Goal: Task Accomplishment & Management: Manage account settings

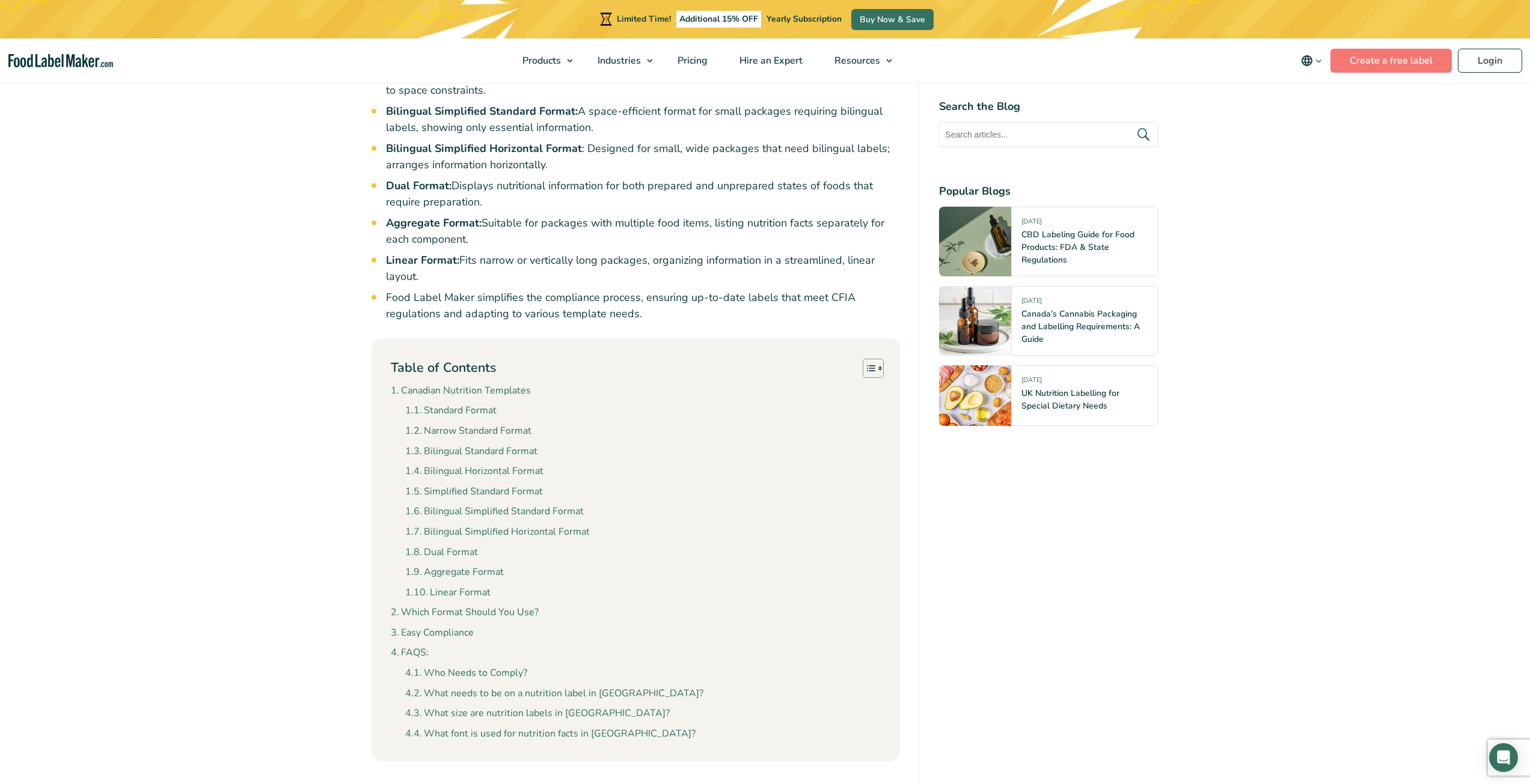
scroll to position [841, 0]
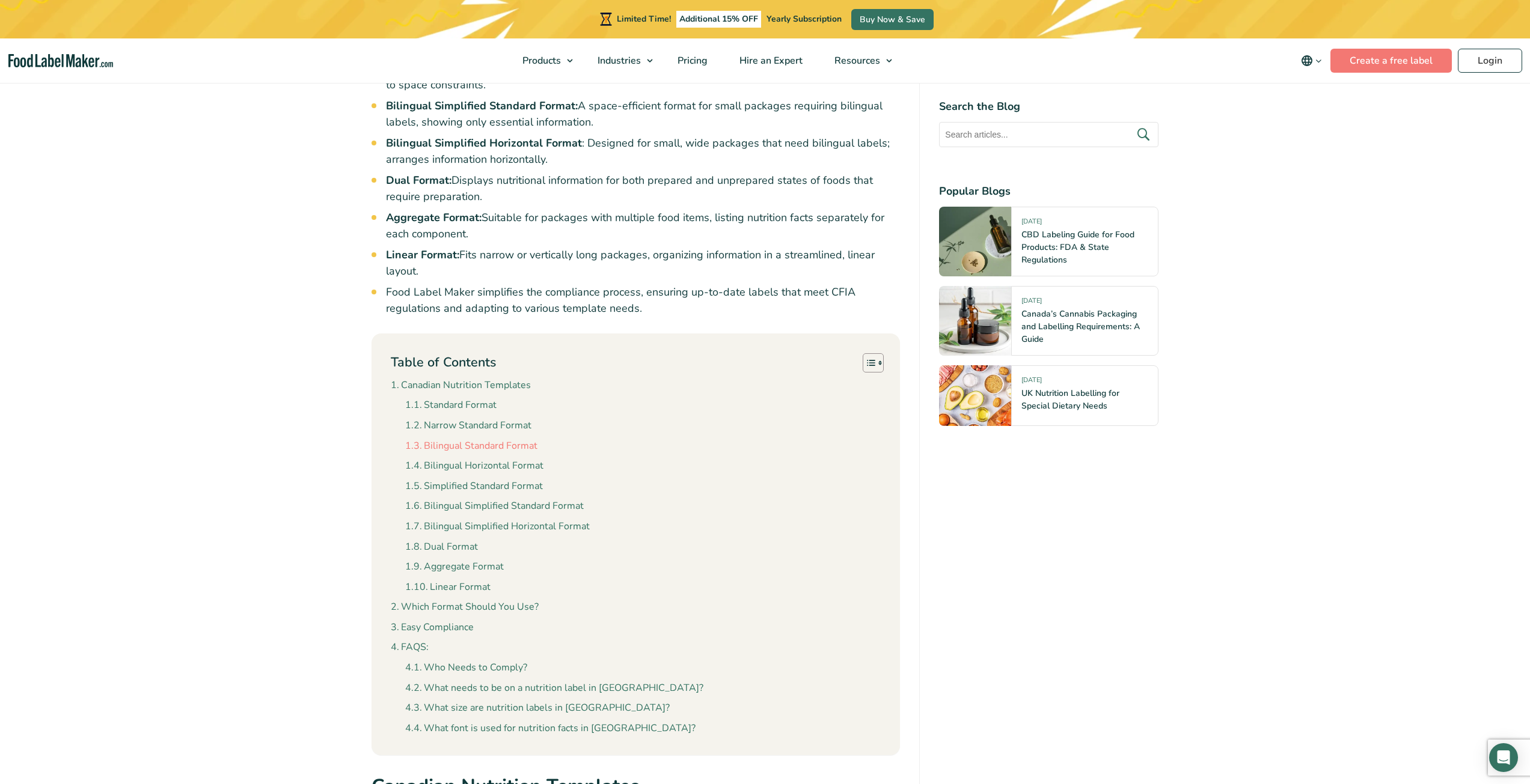
click at [443, 439] on link "Bilingual Standard Format" at bounding box center [472, 446] width 132 height 16
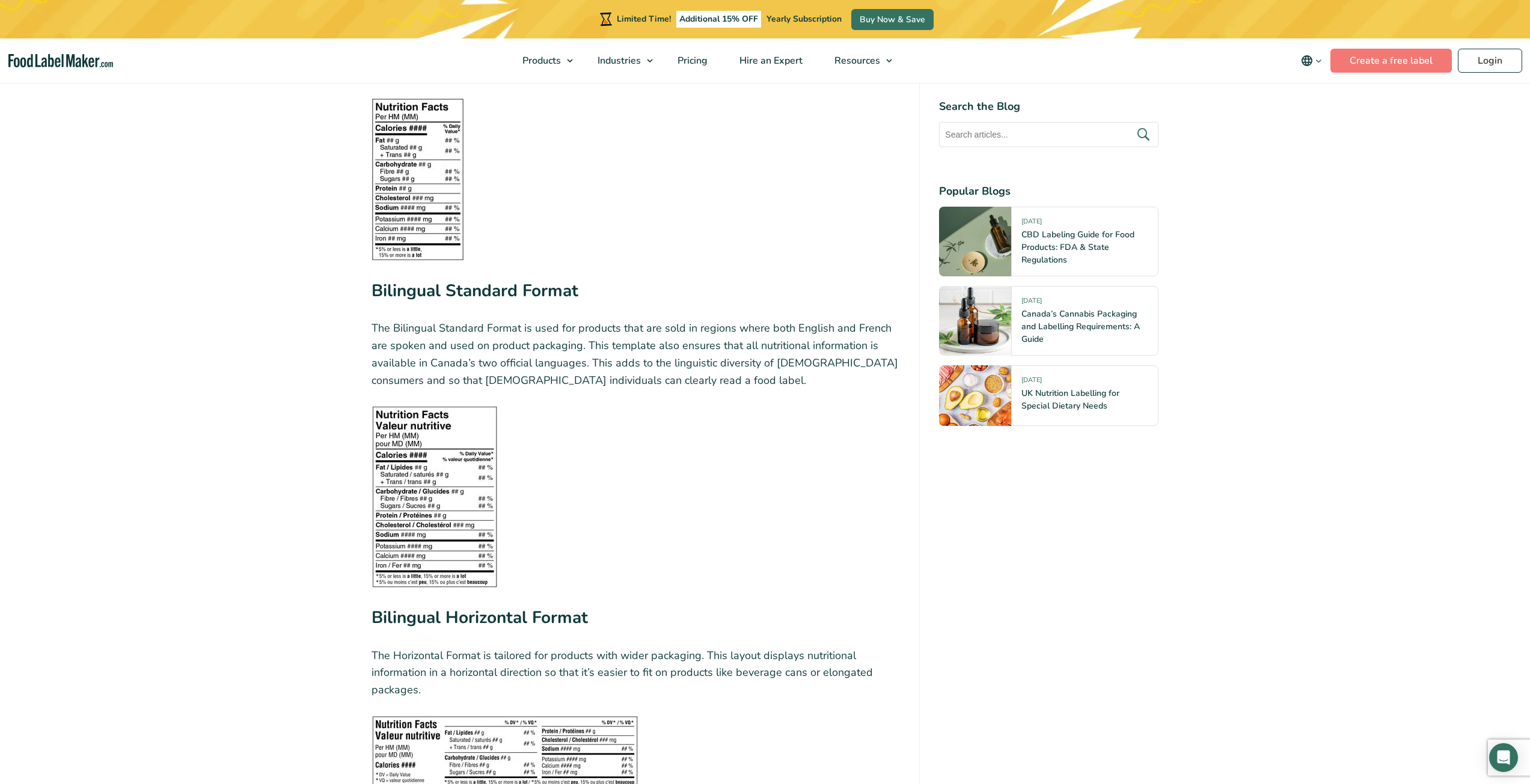
scroll to position [2140, 0]
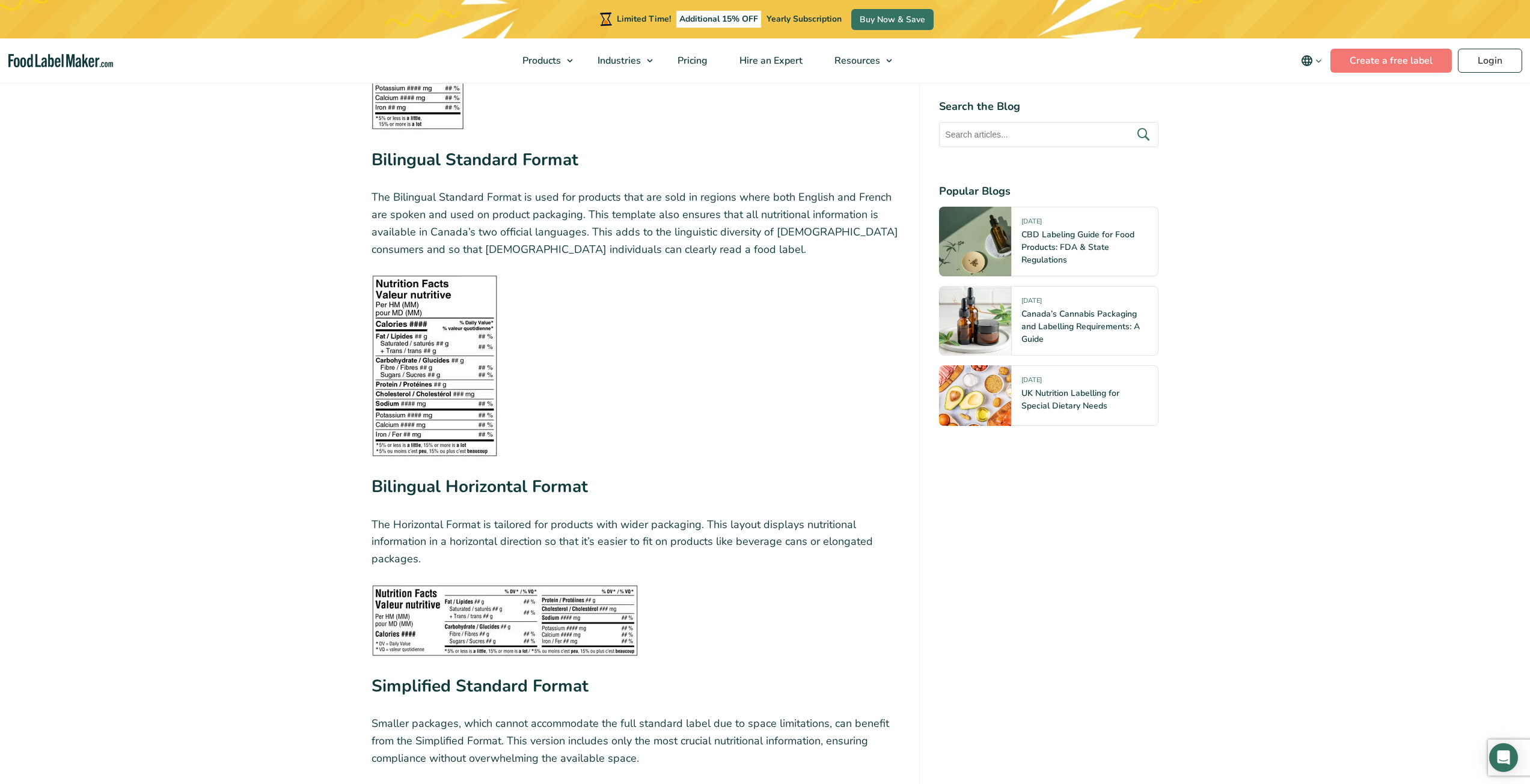
click at [479, 318] on img at bounding box center [434, 366] width 126 height 183
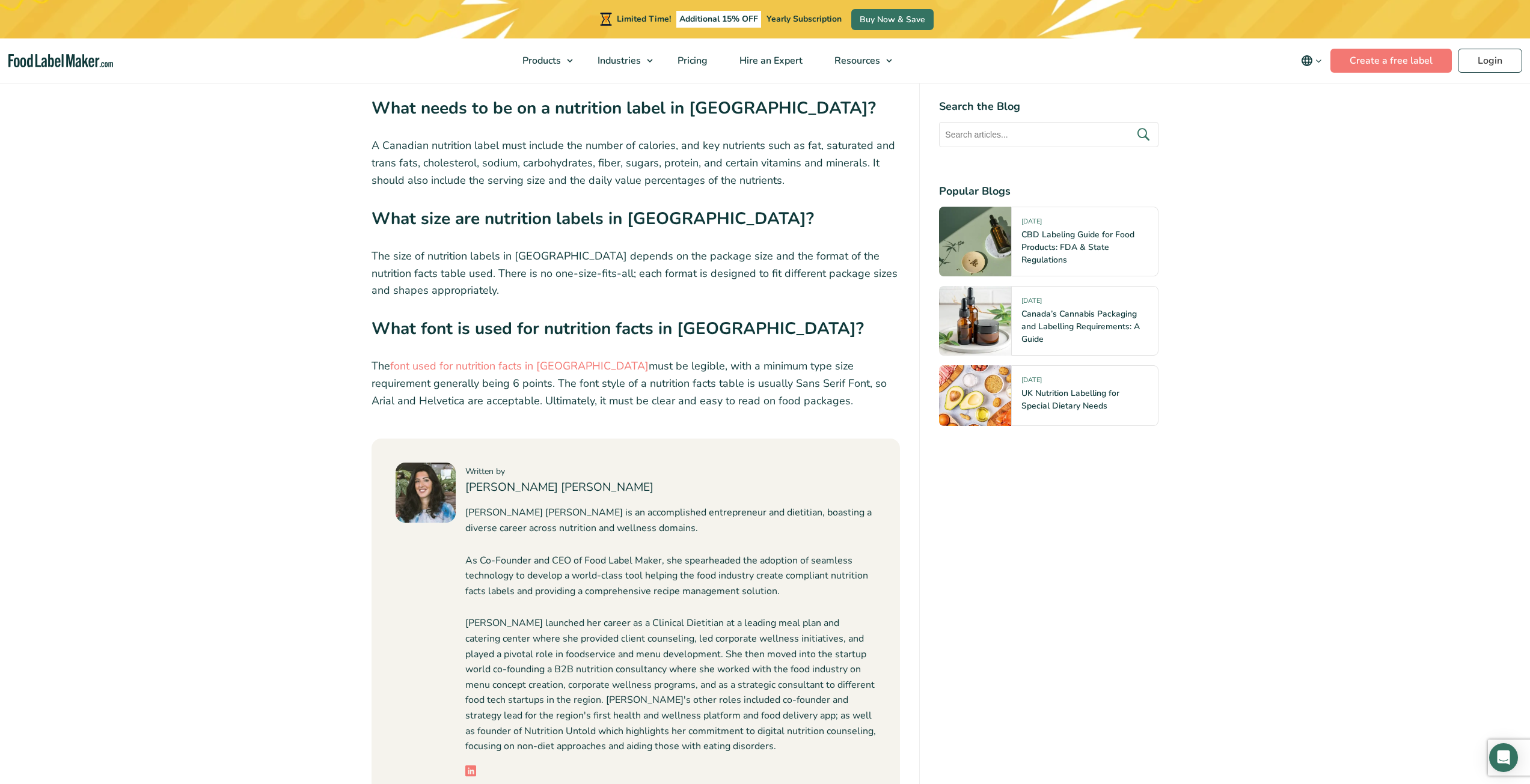
scroll to position [4844, 0]
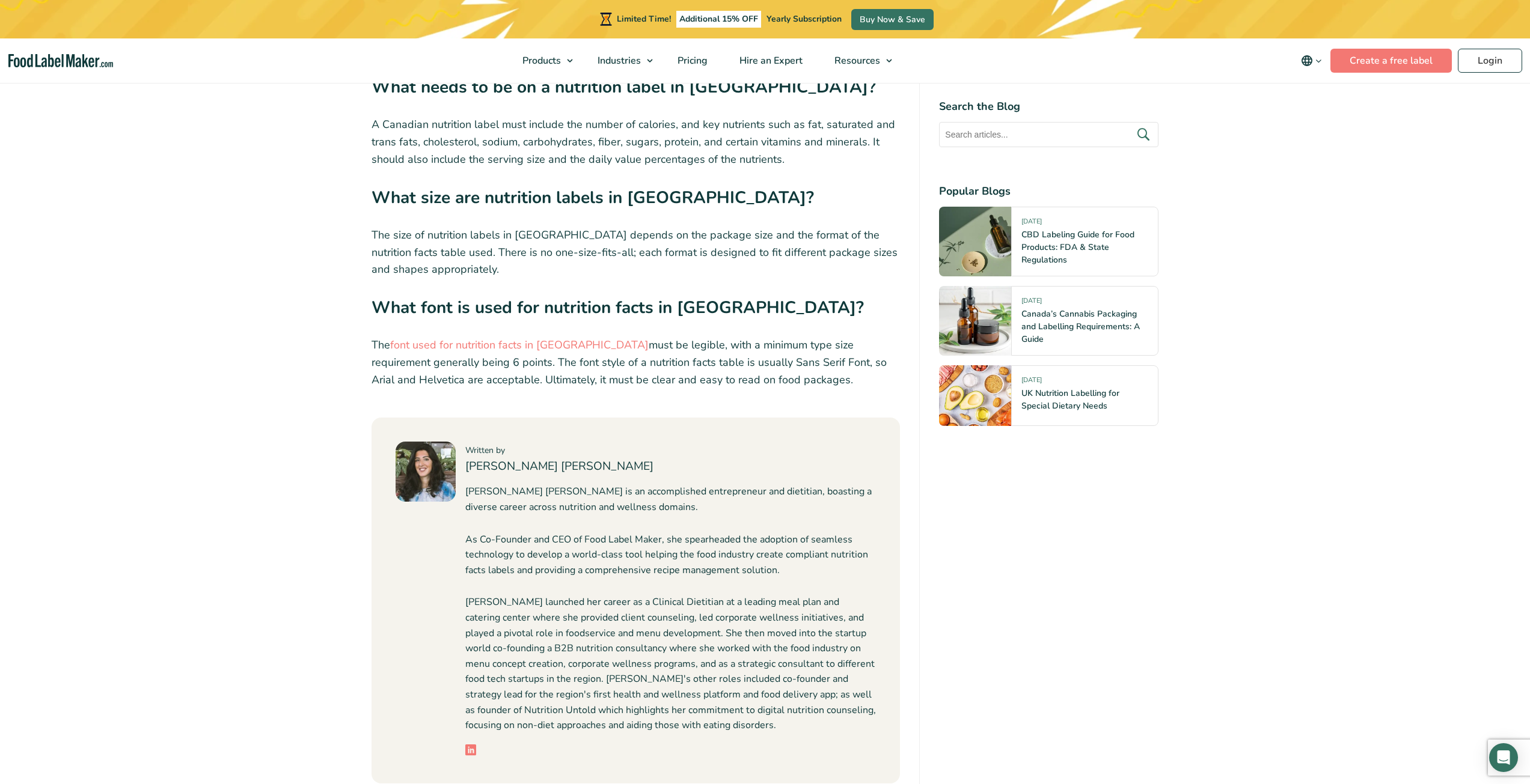
scroll to position [841, 0]
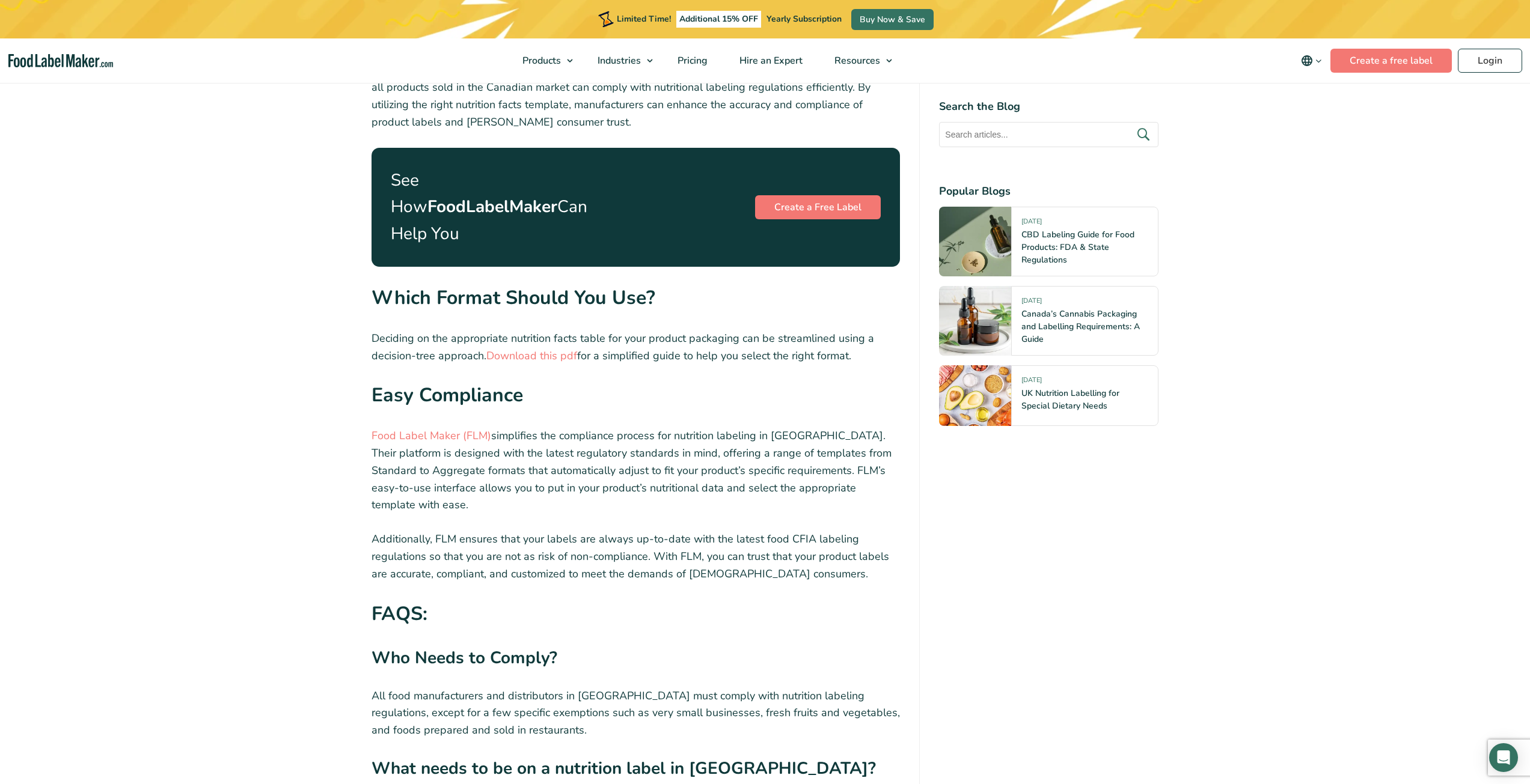
scroll to position [4267, 0]
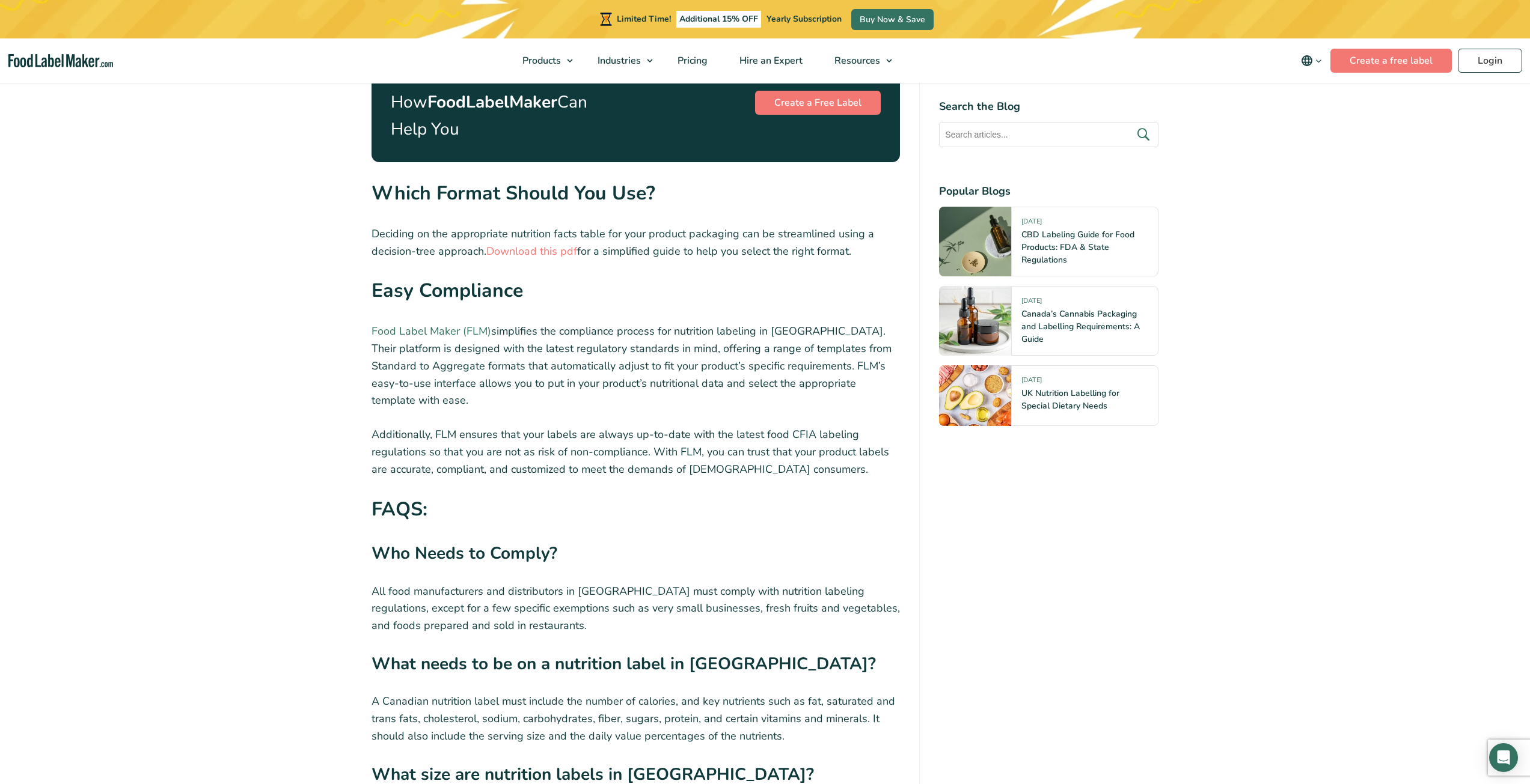
click at [405, 324] on link "Food Label Maker (FLM)" at bounding box center [431, 330] width 120 height 14
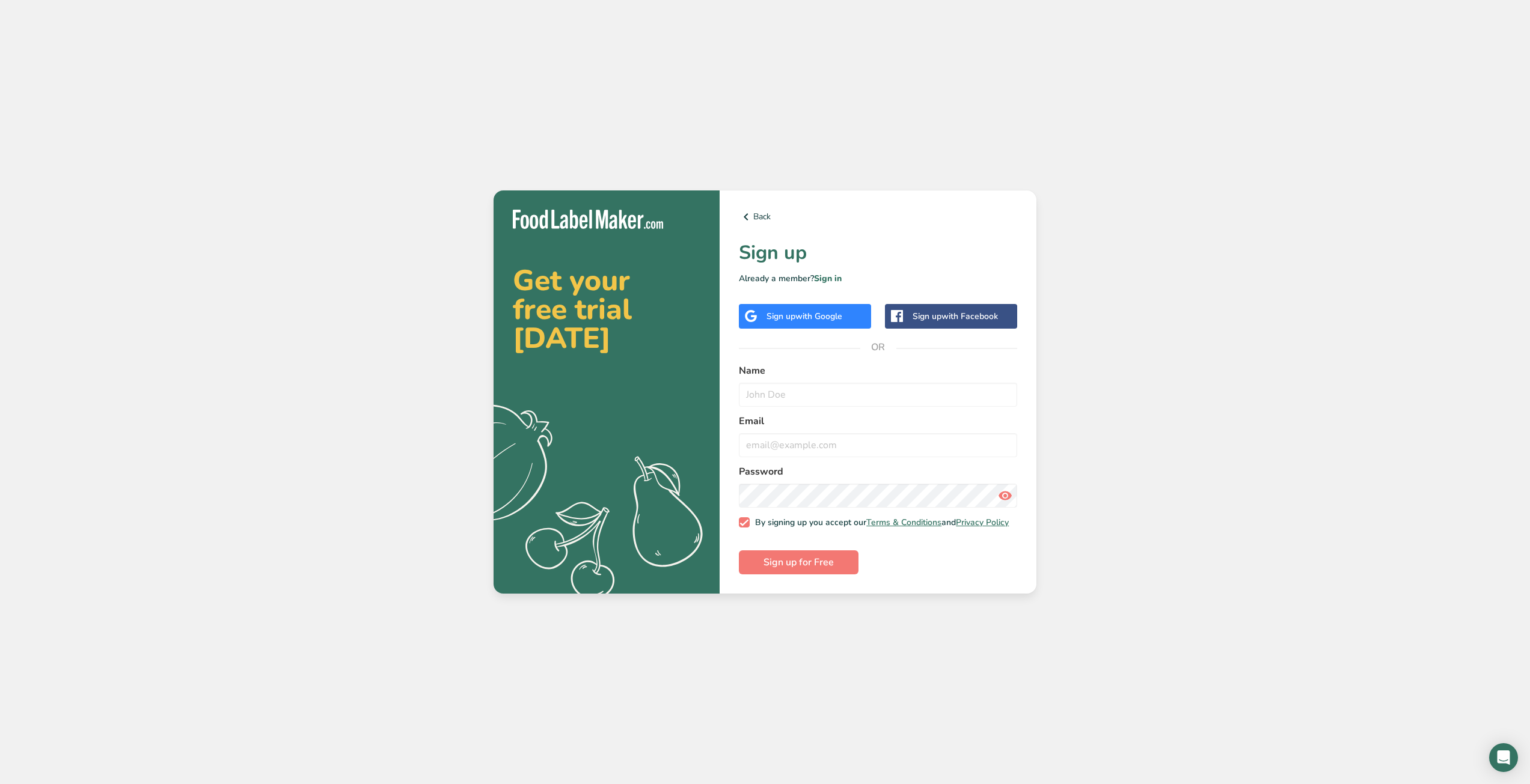
click at [830, 310] on span "with Google" at bounding box center [818, 316] width 47 height 11
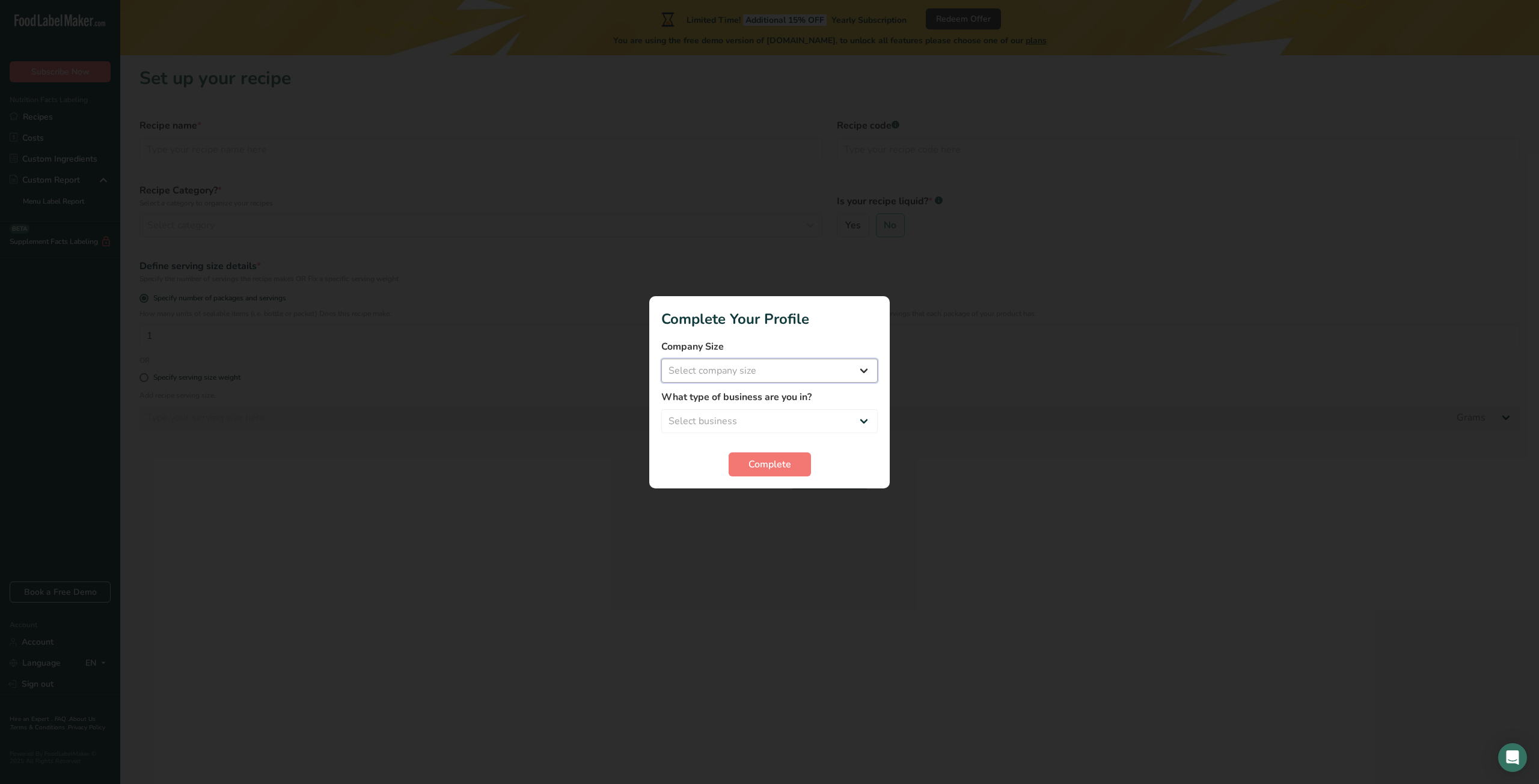
click at [727, 382] on select "Select company size Fewer than 10 Employees 10 to 50 Employees 51 to 500 Employ…" at bounding box center [769, 370] width 216 height 24
select select "2"
click at [661, 359] on select "Select company size Fewer than 10 Employees 10 to 50 Employees 51 to 500 Employ…" at bounding box center [769, 370] width 216 height 24
click at [734, 425] on select "Select business Packaged Food Manufacturer Restaurant & Cafe Bakery Meal Plans …" at bounding box center [769, 421] width 216 height 24
select select "8"
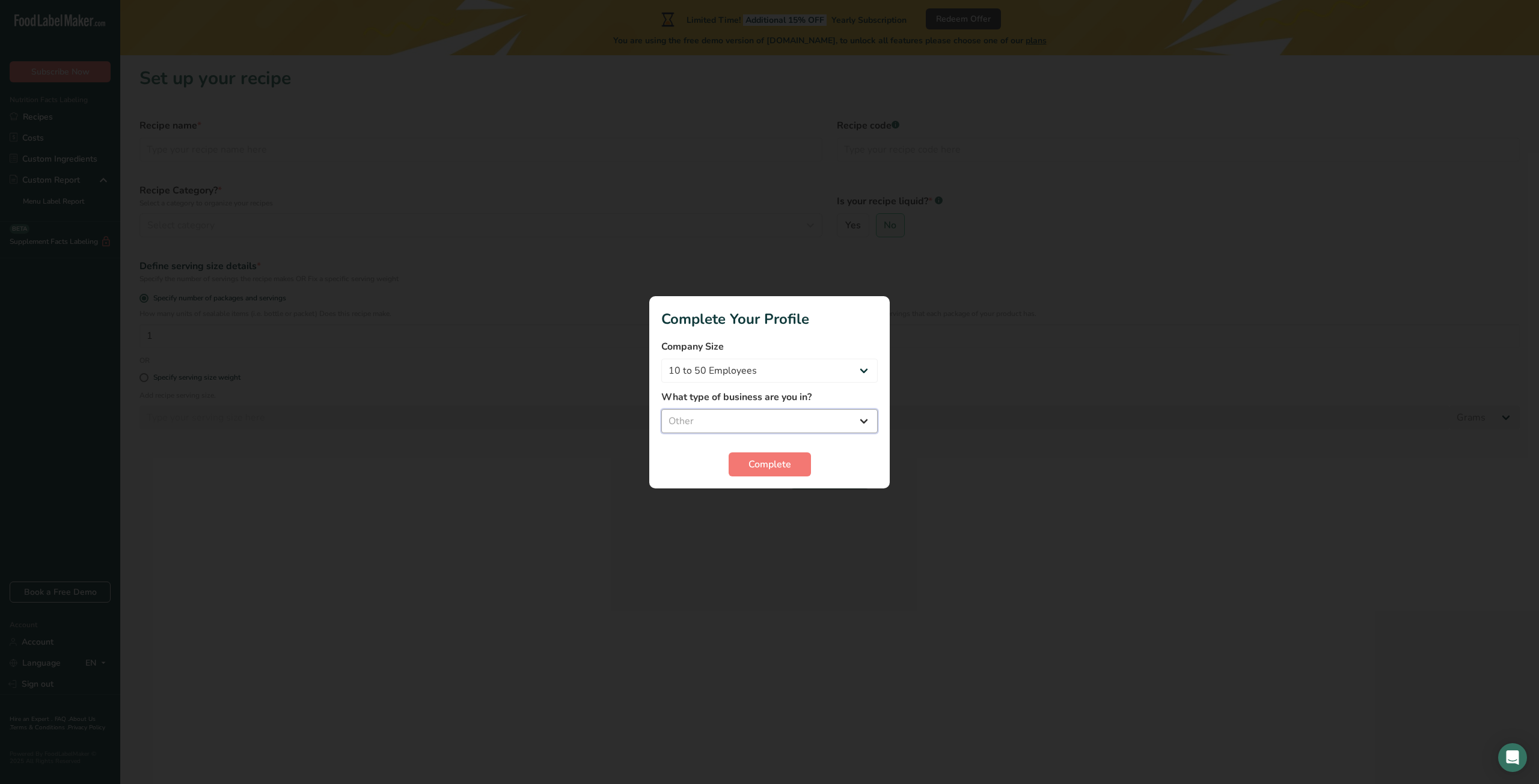
click at [661, 409] on select "Select business Packaged Food Manufacturer Restaurant & Cafe Bakery Meal Plans …" at bounding box center [769, 421] width 216 height 24
click at [772, 457] on span "Complete" at bounding box center [770, 464] width 42 height 14
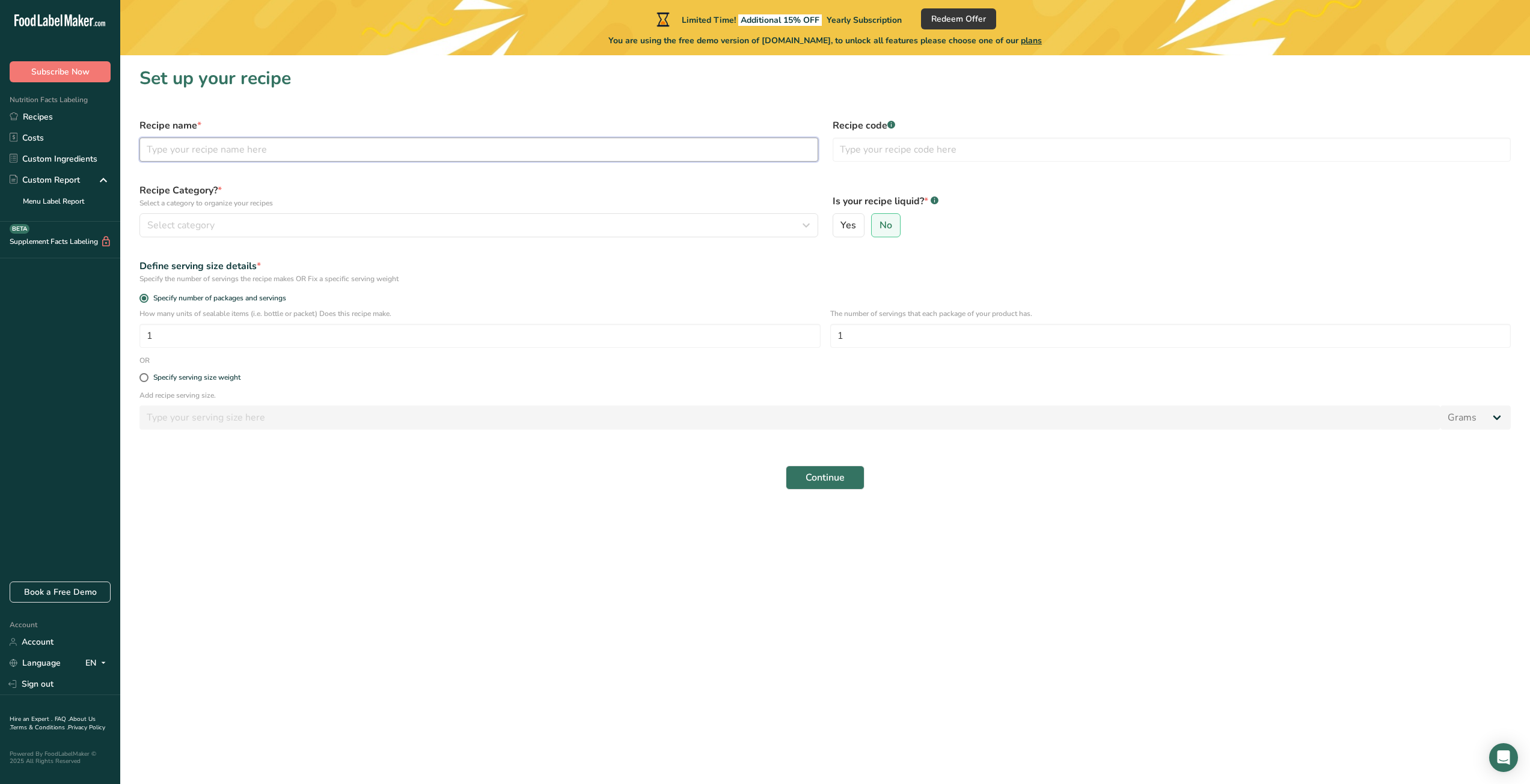
click at [339, 146] on input "text" at bounding box center [479, 149] width 679 height 24
paste input "ASAHI Calpis Probiotic Drink Pineapple"
type input "ASAHI Calpis Probiotic Drink Pineapple"
click at [208, 218] on button "Select category" at bounding box center [479, 225] width 679 height 24
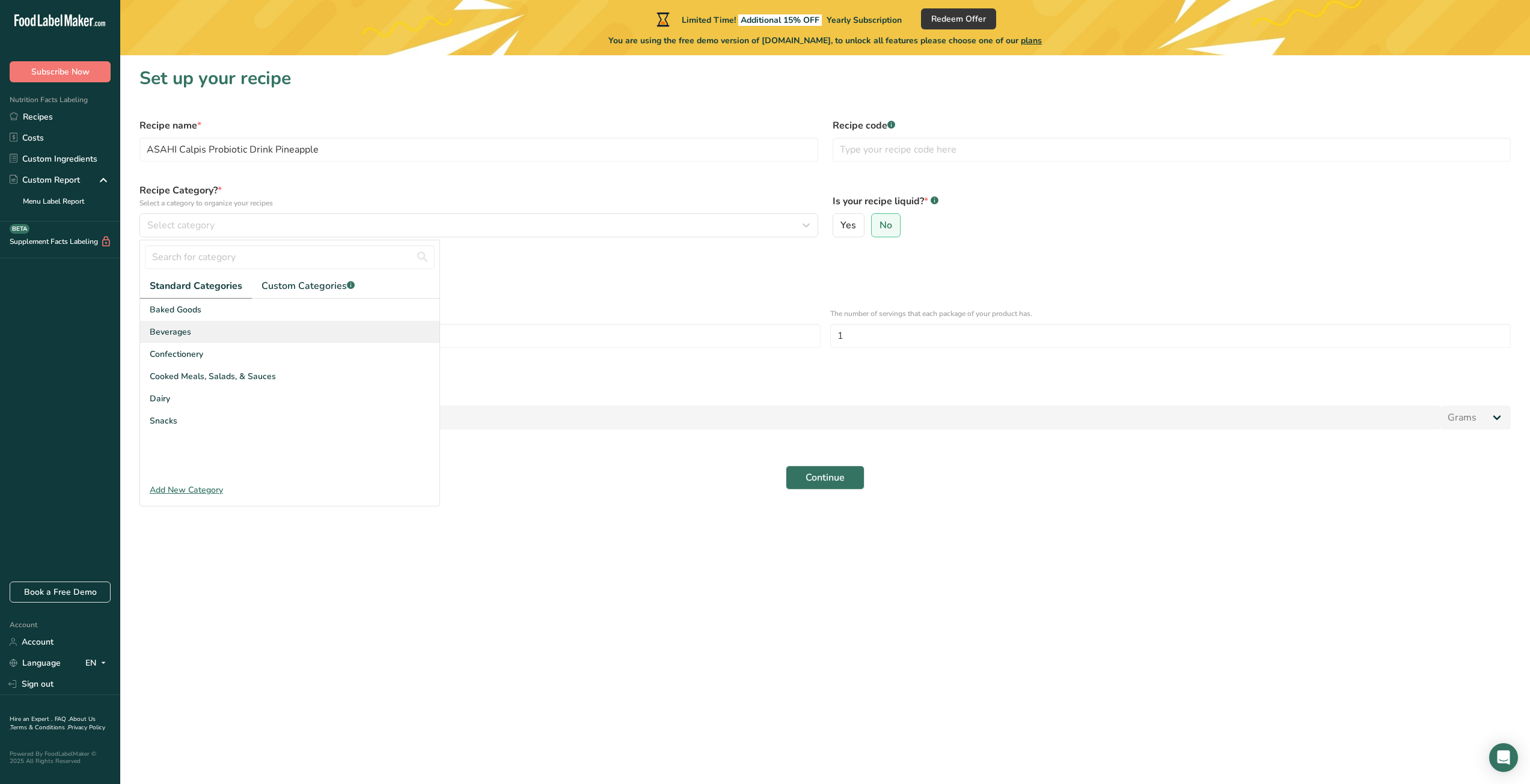
click at [184, 336] on span "Beverages" at bounding box center [171, 332] width 42 height 13
click at [844, 232] on span "Yes" at bounding box center [848, 225] width 16 height 12
click at [841, 229] on input "Yes" at bounding box center [837, 226] width 8 height 8
radio input "true"
radio input "false"
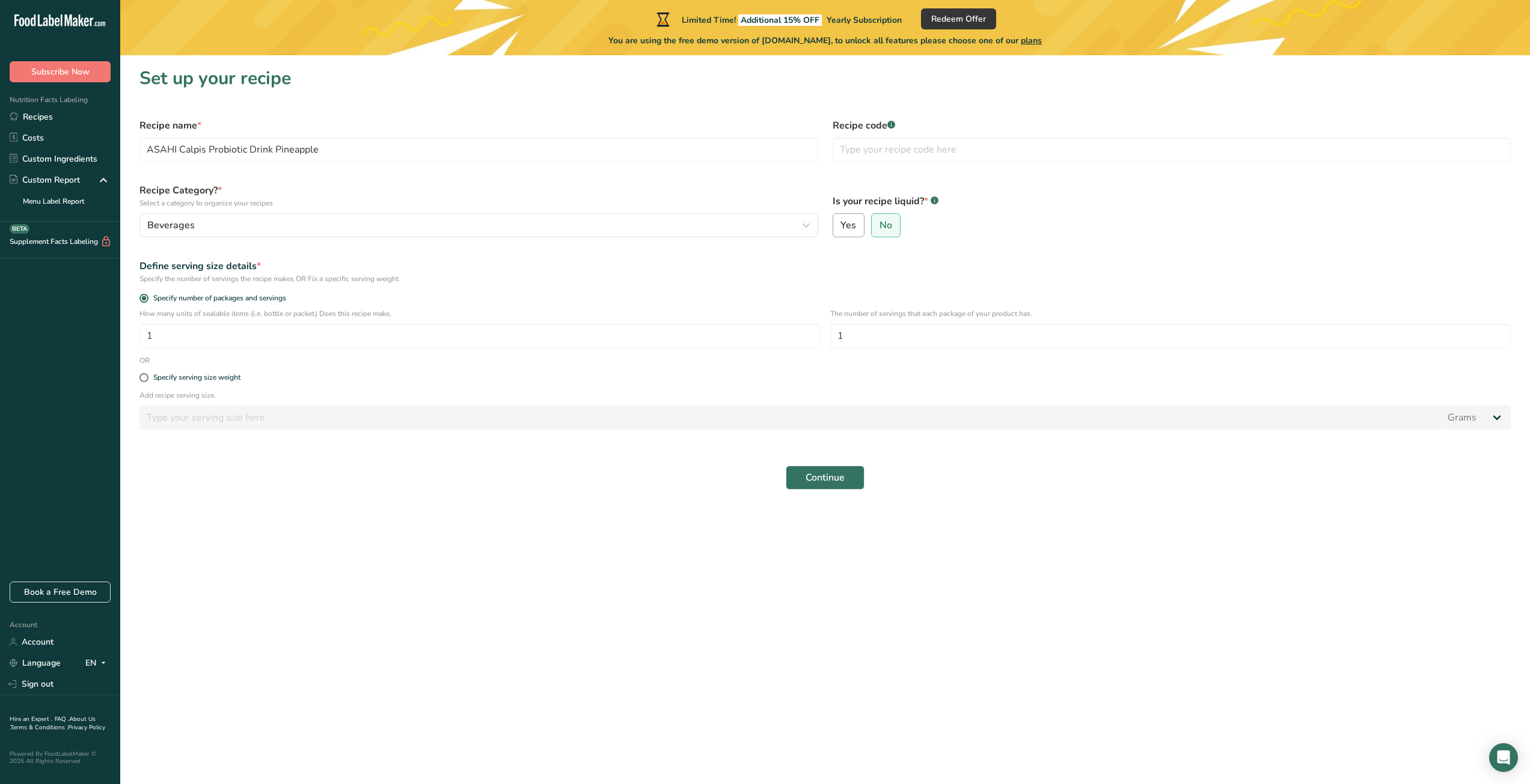
select select "22"
click at [279, 468] on input "1" at bounding box center [784, 477] width 1289 height 24
click at [48, 644] on link "Account" at bounding box center [60, 642] width 120 height 21
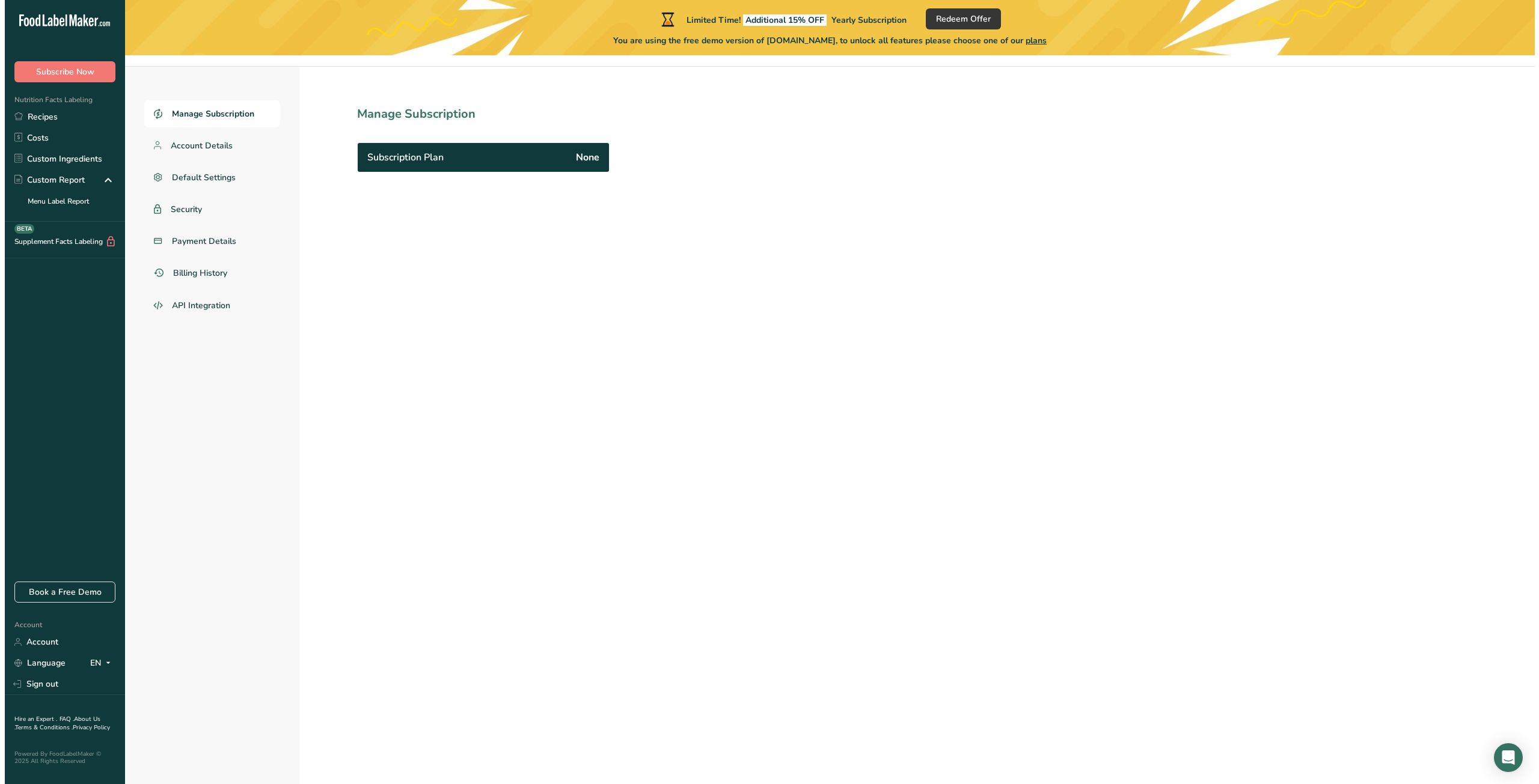
scroll to position [55, 0]
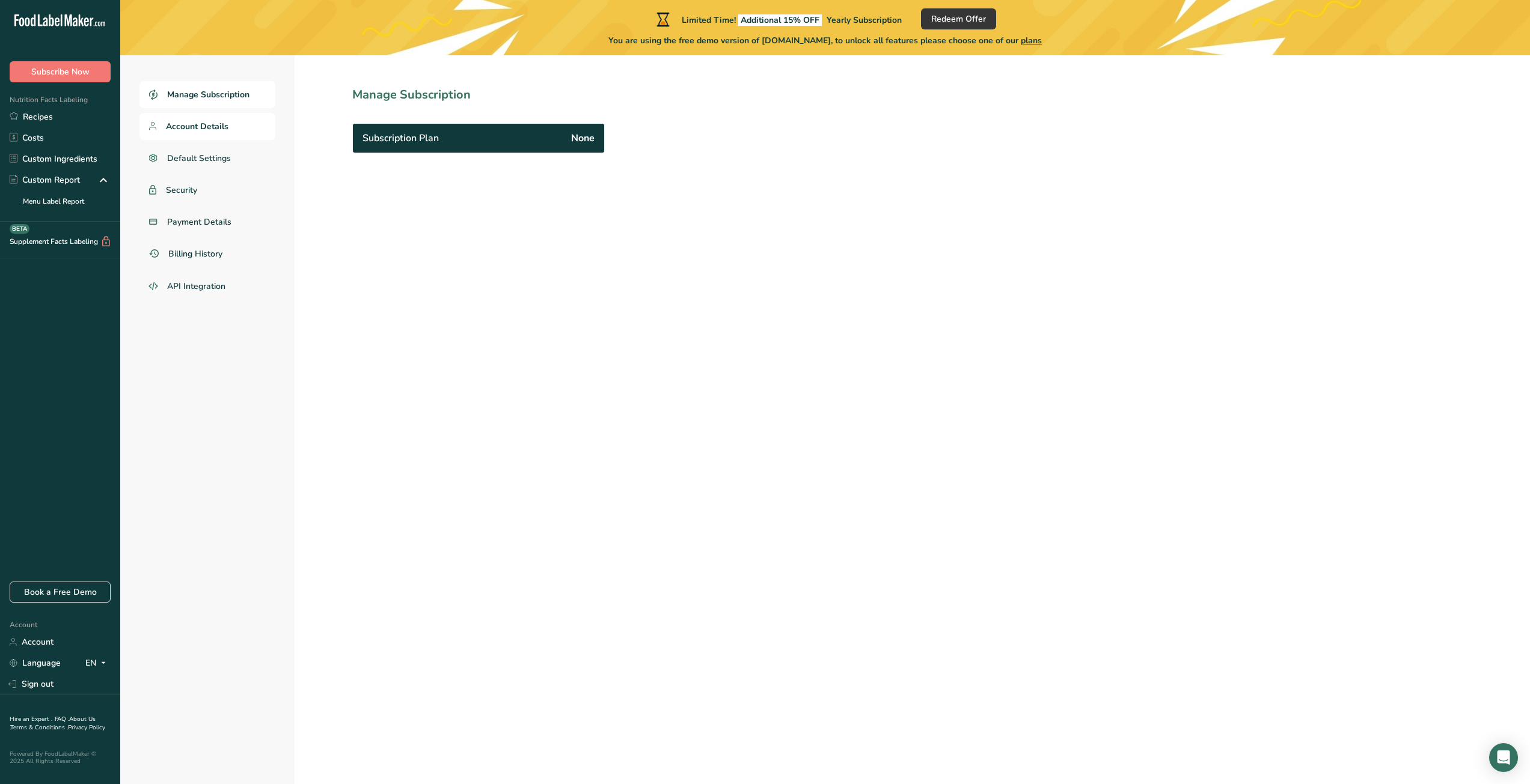
click at [195, 120] on span "Account Details" at bounding box center [197, 126] width 62 height 13
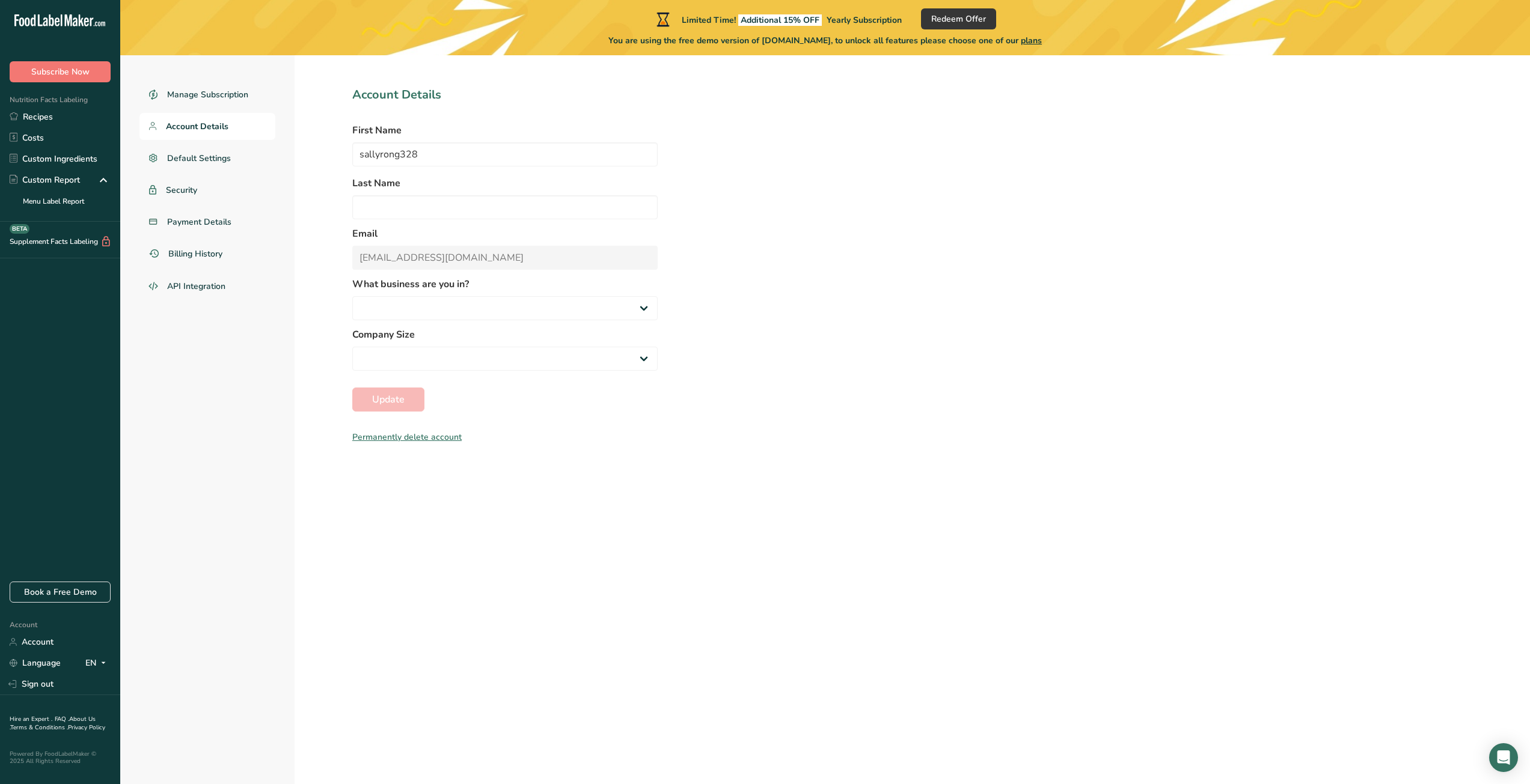
select select
select select "8"
select select "2"
click at [442, 440] on div "Permanently delete account" at bounding box center [504, 437] width 305 height 13
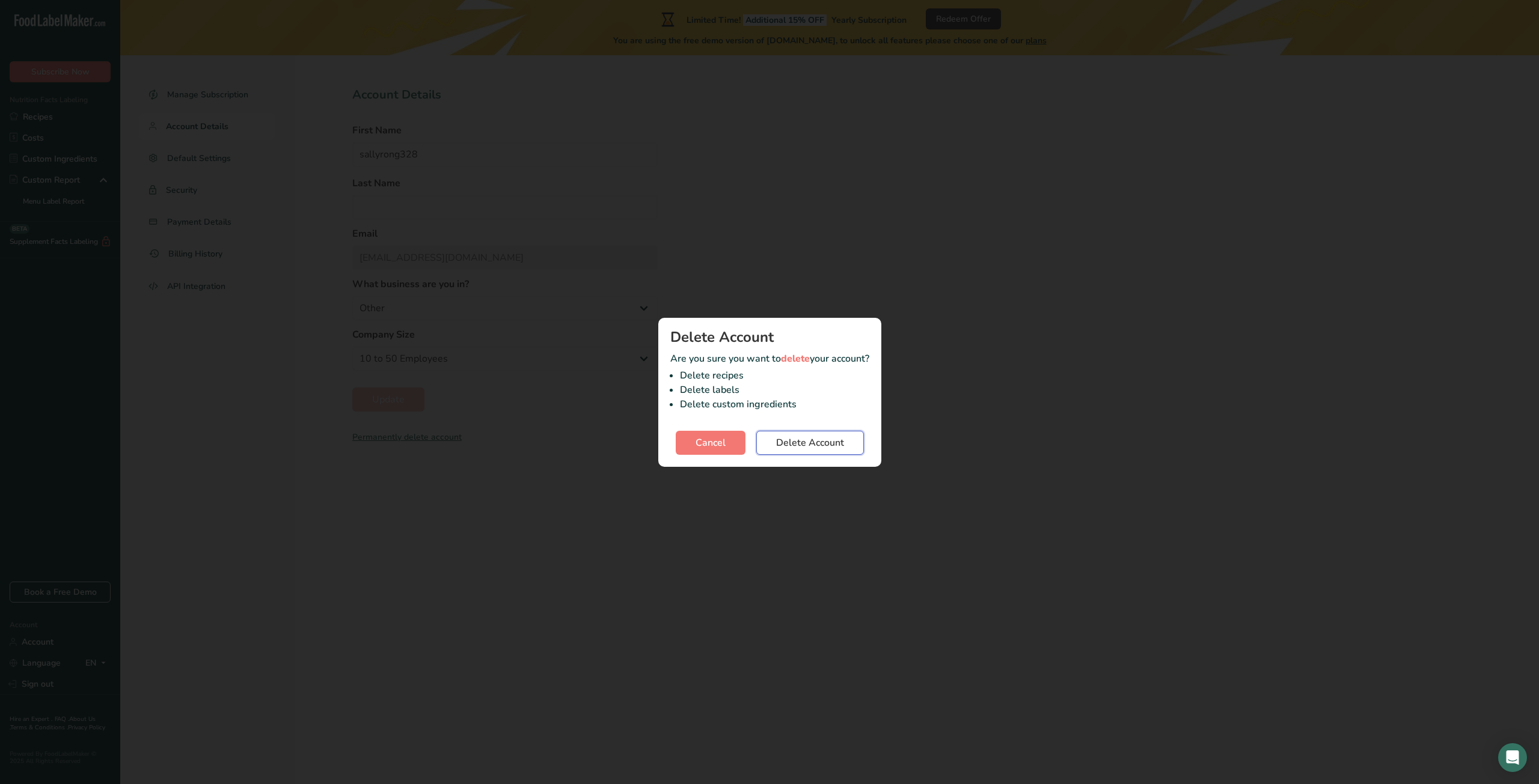
click at [853, 440] on button "Delete Account" at bounding box center [810, 442] width 108 height 24
